Goal: Information Seeking & Learning: Learn about a topic

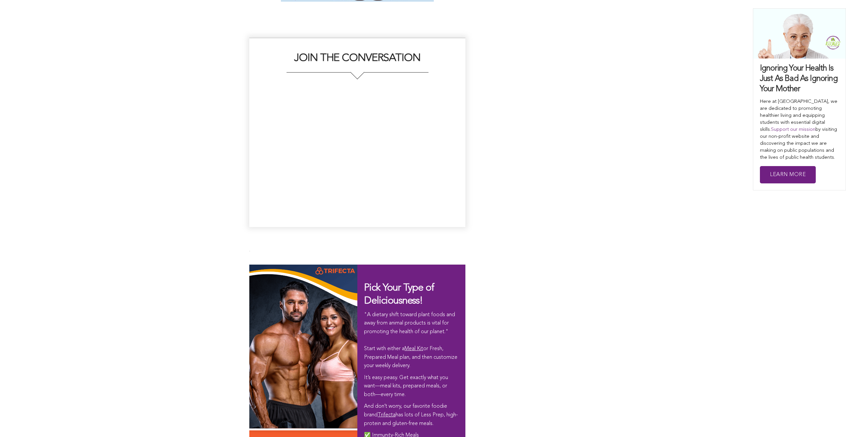
scroll to position [3883, 0]
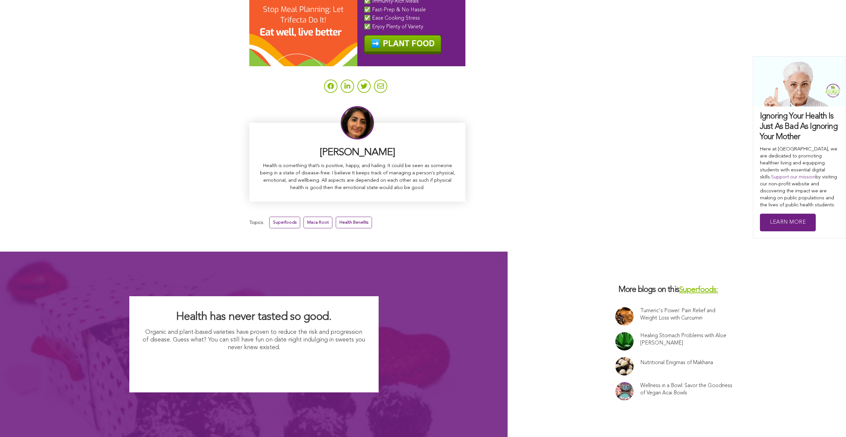
scroll to position [4091, 0]
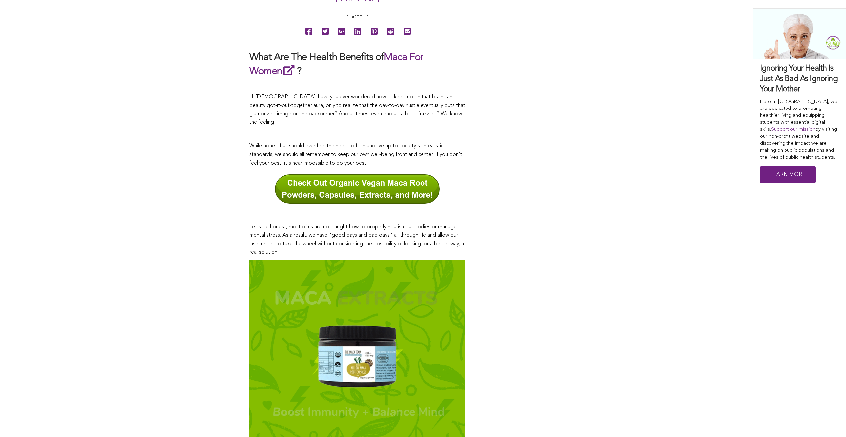
scroll to position [217, 0]
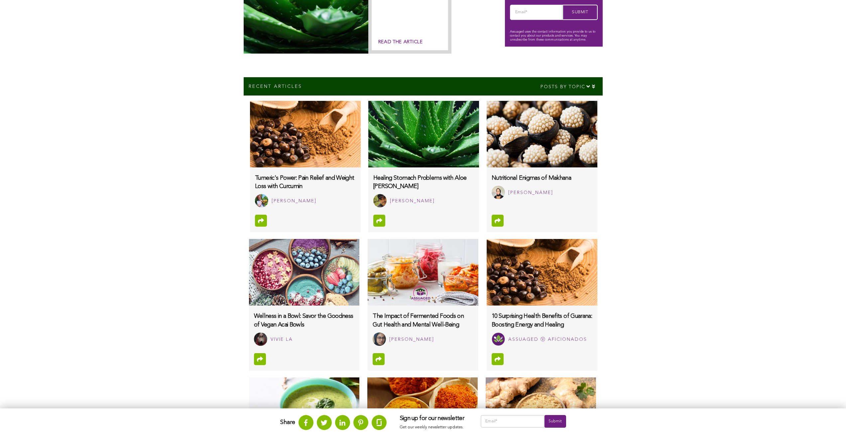
scroll to position [188, 0]
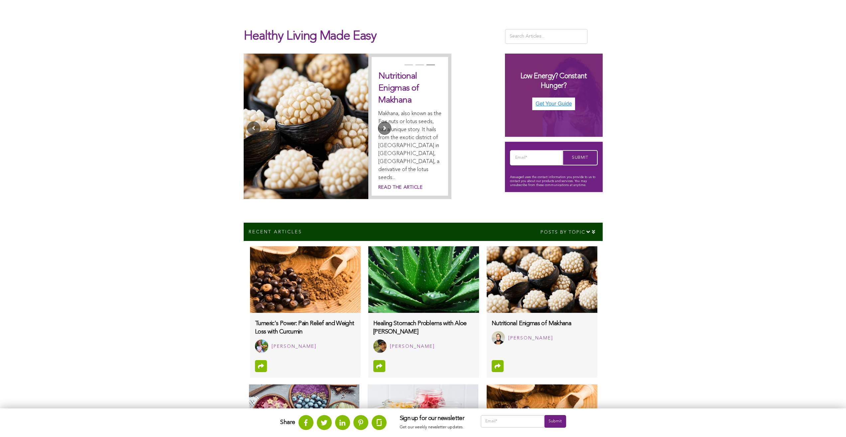
click at [378, 121] on button "Next" at bounding box center [384, 127] width 13 height 13
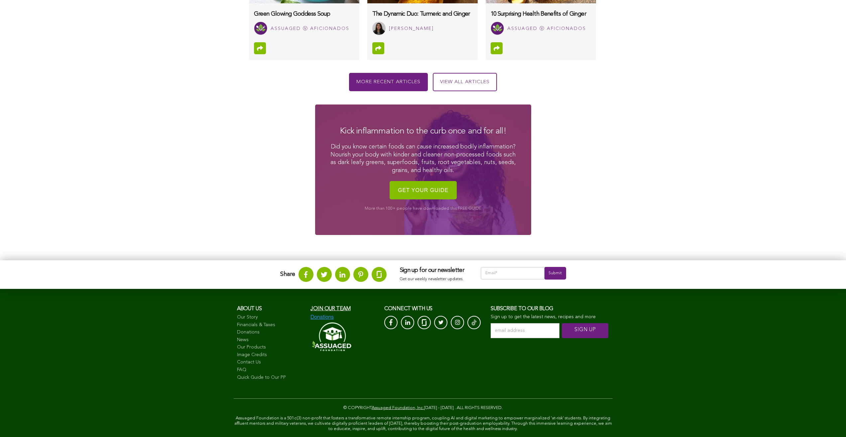
scroll to position [801, 0]
